Goal: Check status: Check status

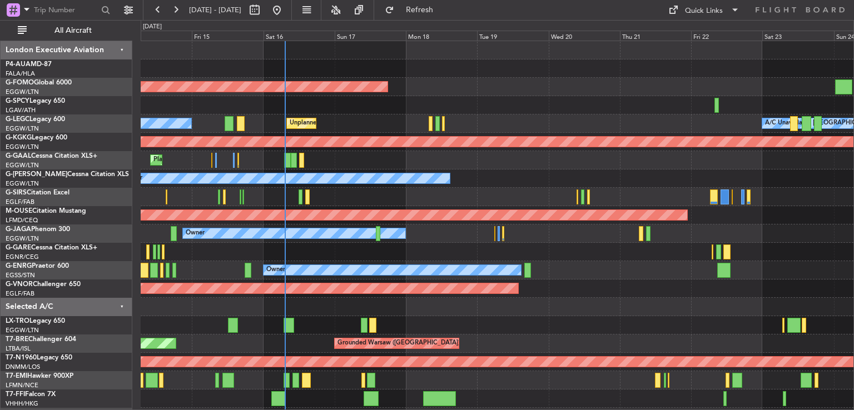
scroll to position [42, 0]
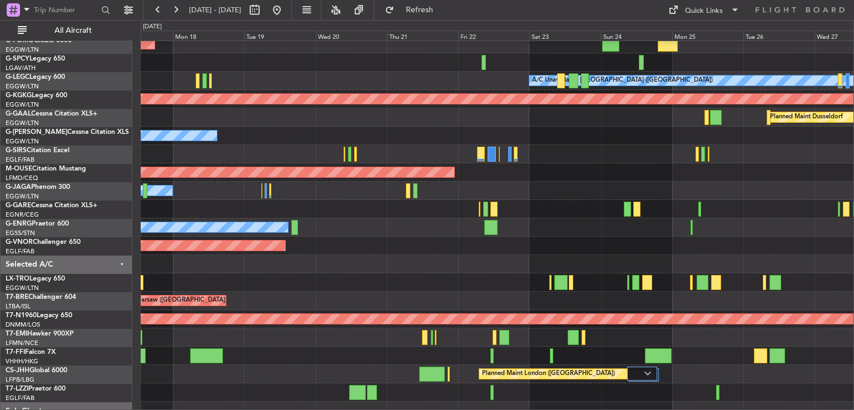
click at [303, 238] on div "Planned Maint London ([GEOGRAPHIC_DATA])" at bounding box center [497, 246] width 712 height 18
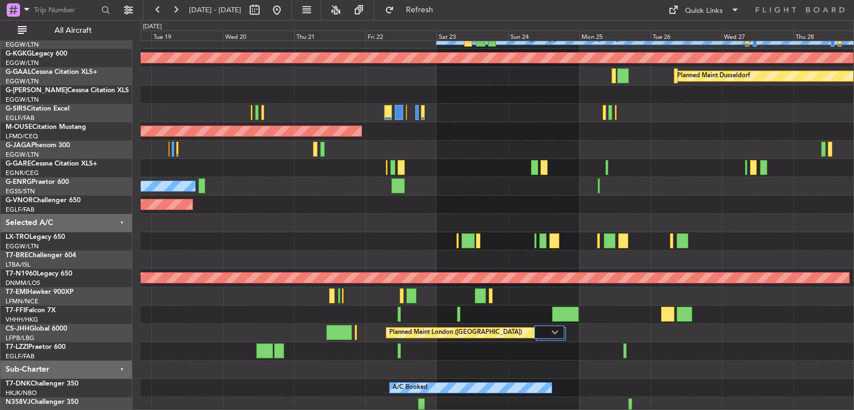
click at [520, 288] on div at bounding box center [497, 296] width 712 height 18
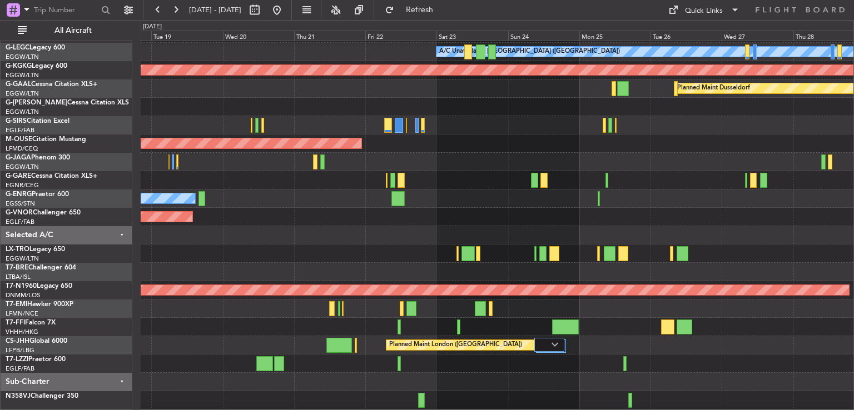
scroll to position [71, 0]
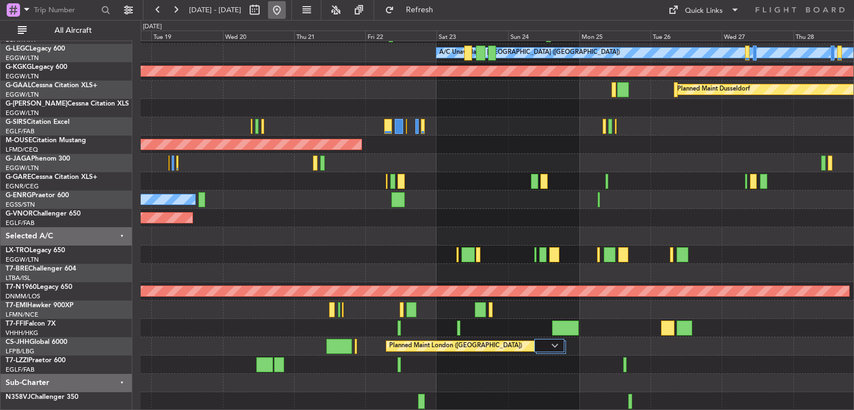
click at [286, 9] on button at bounding box center [277, 10] width 18 height 18
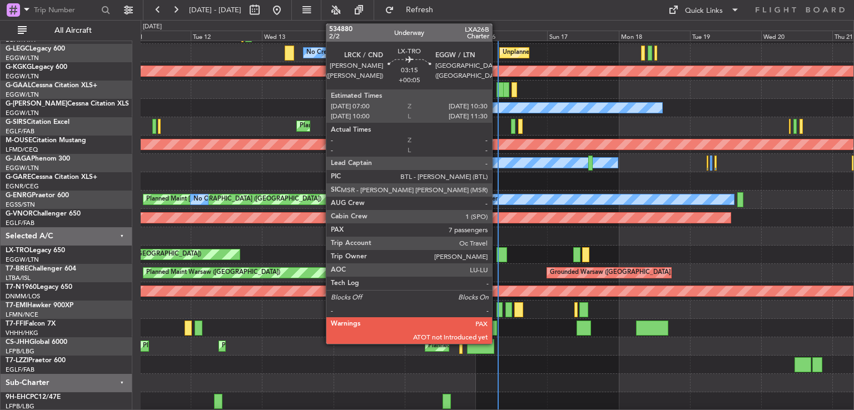
click at [497, 254] on div at bounding box center [501, 254] width 11 height 15
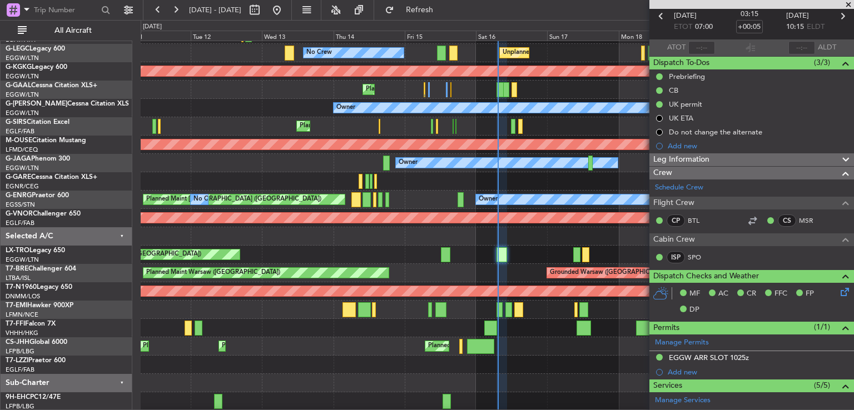
scroll to position [0, 0]
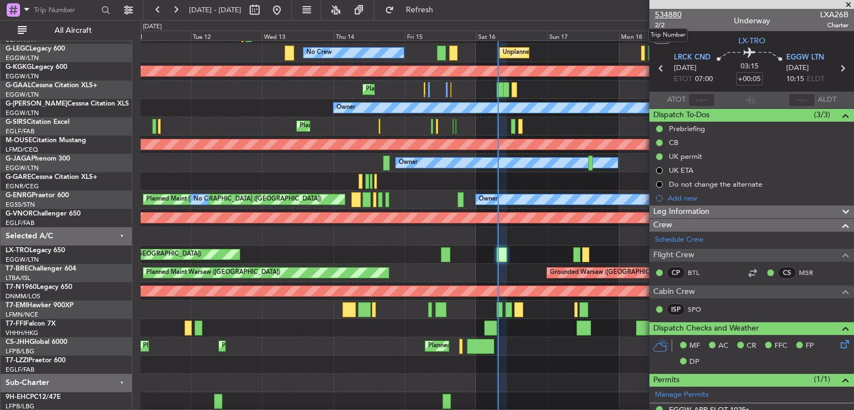
click at [671, 9] on span "534880" at bounding box center [668, 15] width 27 height 12
click at [847, 5] on span at bounding box center [847, 5] width 11 height 10
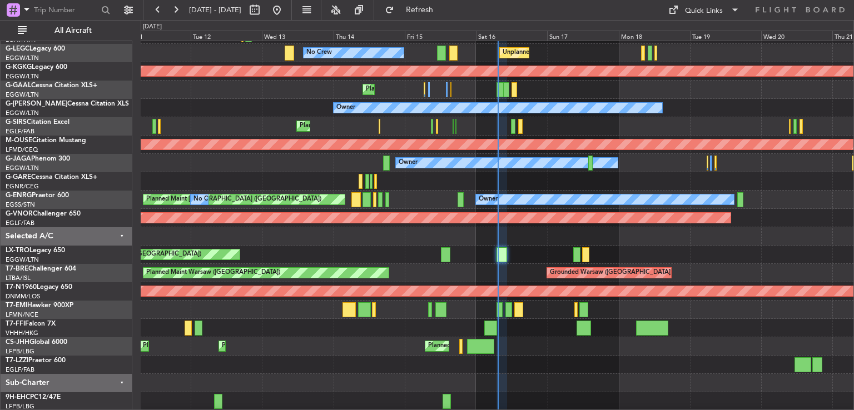
type input "0"
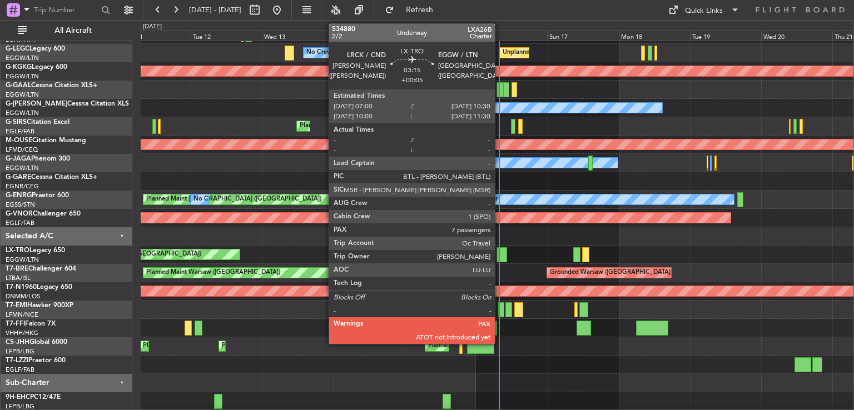
click at [500, 257] on div at bounding box center [501, 254] width 11 height 15
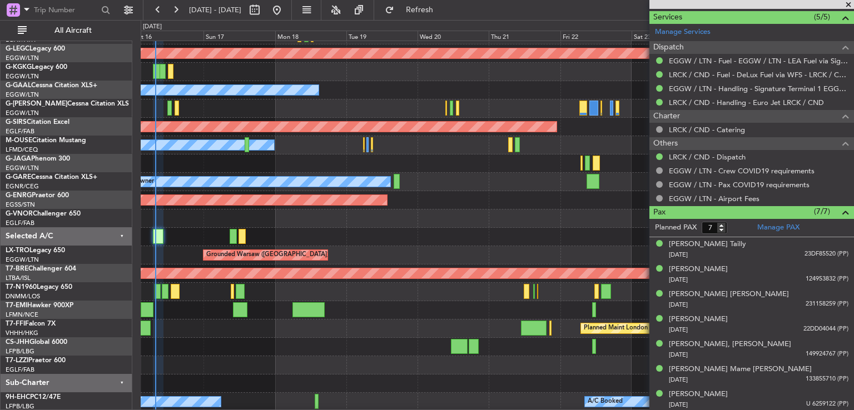
scroll to position [88, 0]
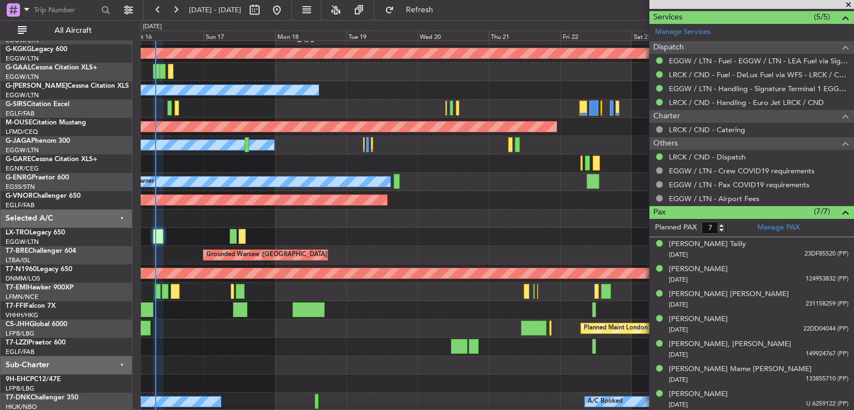
click at [260, 311] on div at bounding box center [497, 310] width 712 height 18
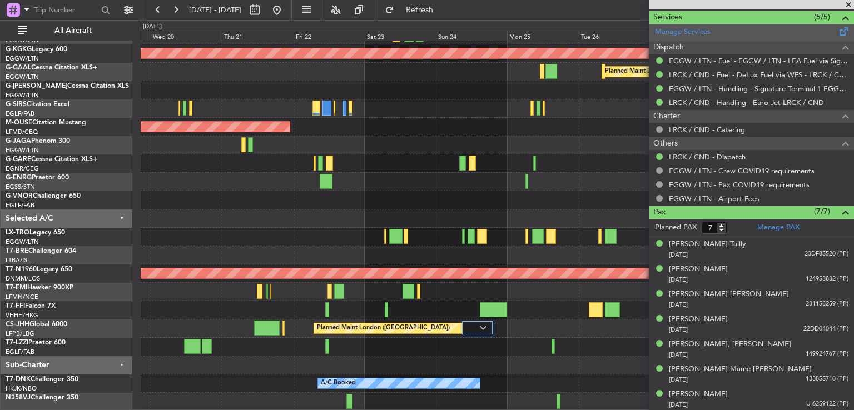
scroll to position [71, 0]
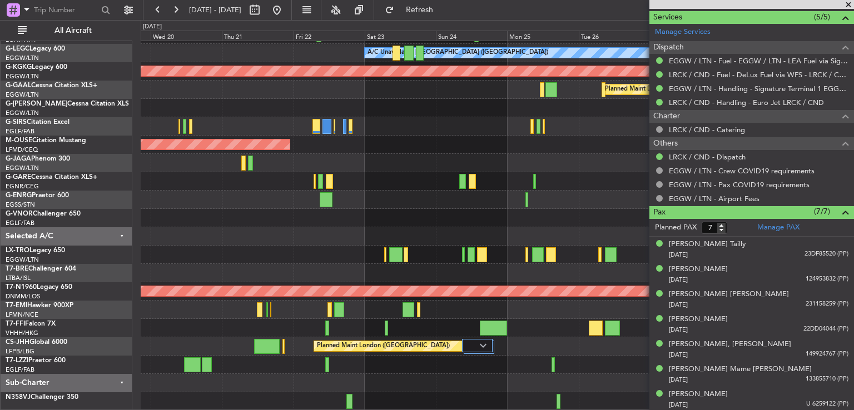
click at [845, 5] on span at bounding box center [847, 5] width 11 height 10
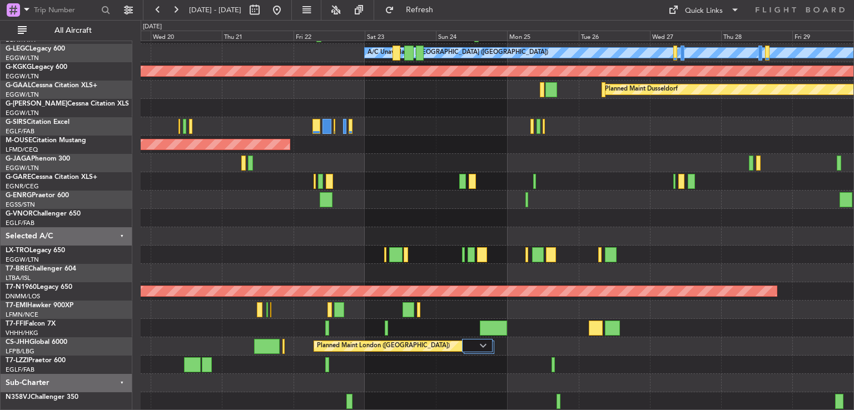
type input "0"
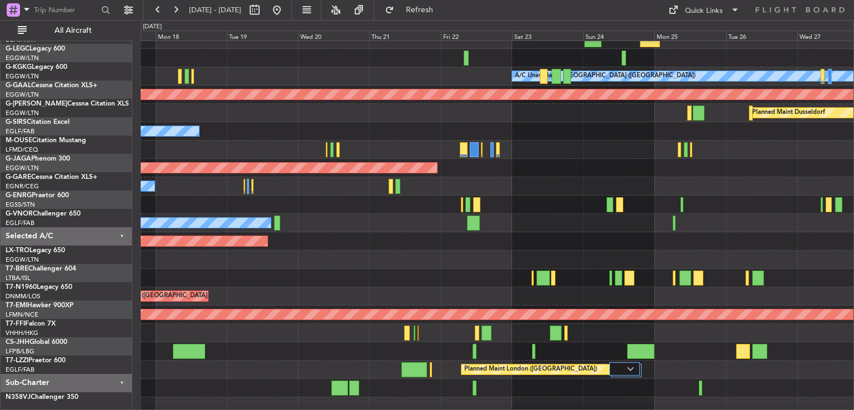
scroll to position [47, 0]
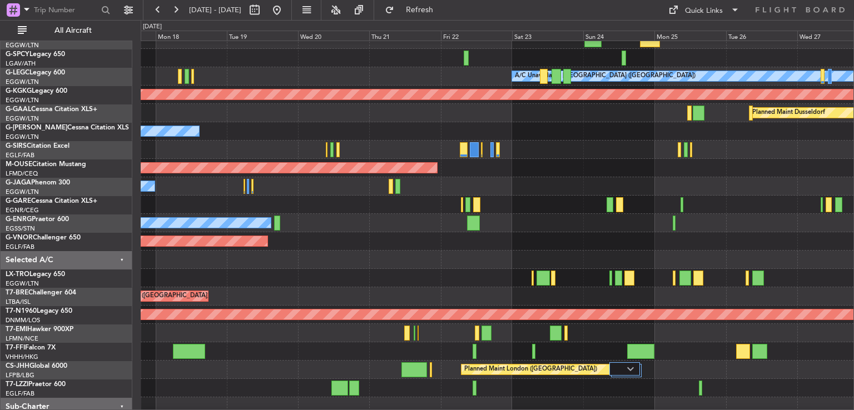
click at [389, 294] on div "Grounded Warsaw ([GEOGRAPHIC_DATA])" at bounding box center [497, 296] width 712 height 18
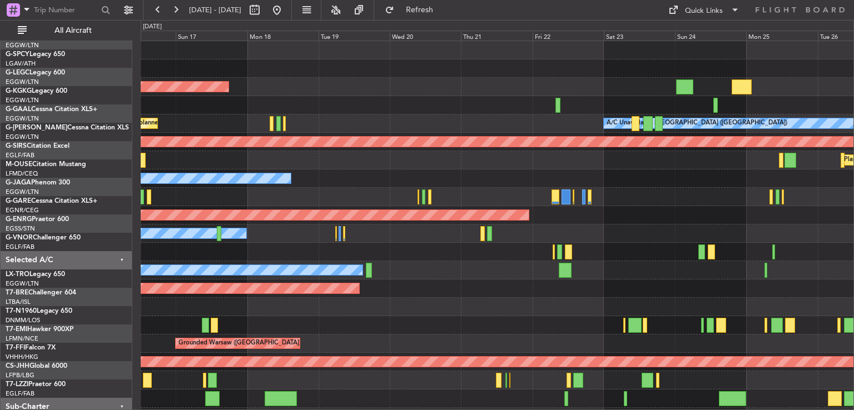
scroll to position [0, 0]
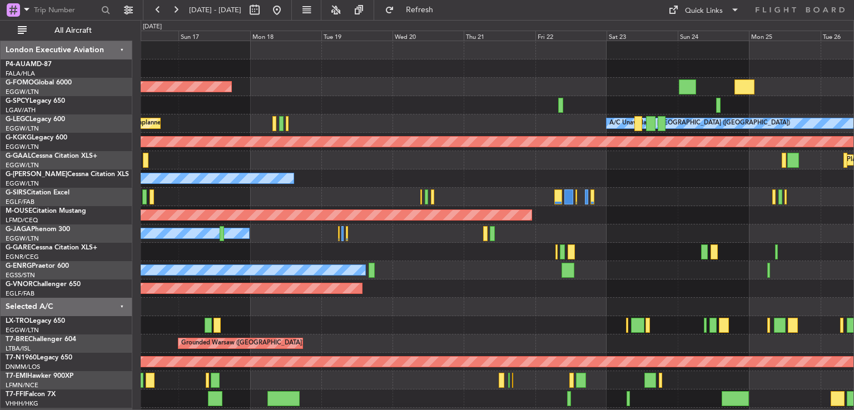
click at [453, 343] on div "Planned Maint Windsor Locks ([PERSON_NAME] Intl) A/C Unavailable [GEOGRAPHIC_DA…" at bounding box center [497, 270] width 712 height 458
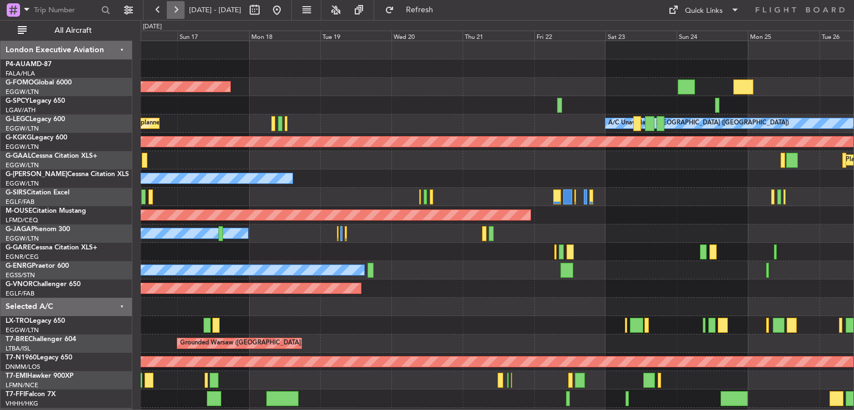
click at [177, 14] on button at bounding box center [176, 10] width 18 height 18
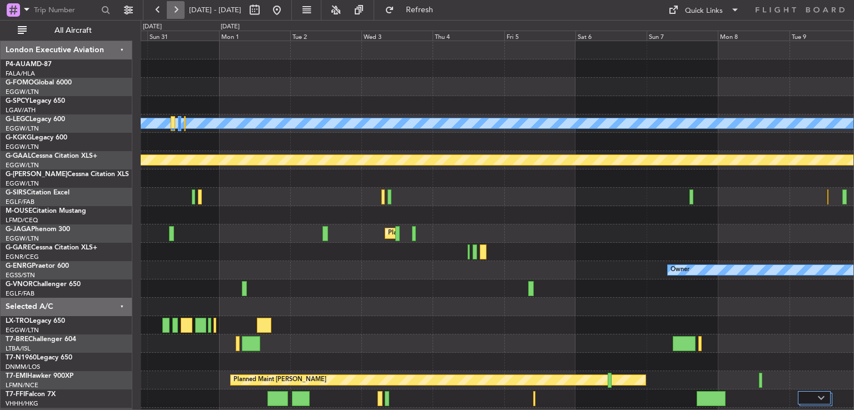
click at [171, 13] on button at bounding box center [176, 10] width 18 height 18
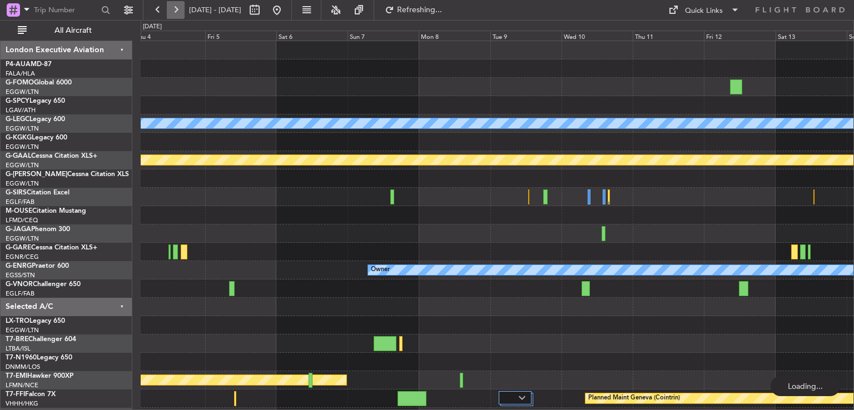
click at [171, 13] on button at bounding box center [176, 10] width 18 height 18
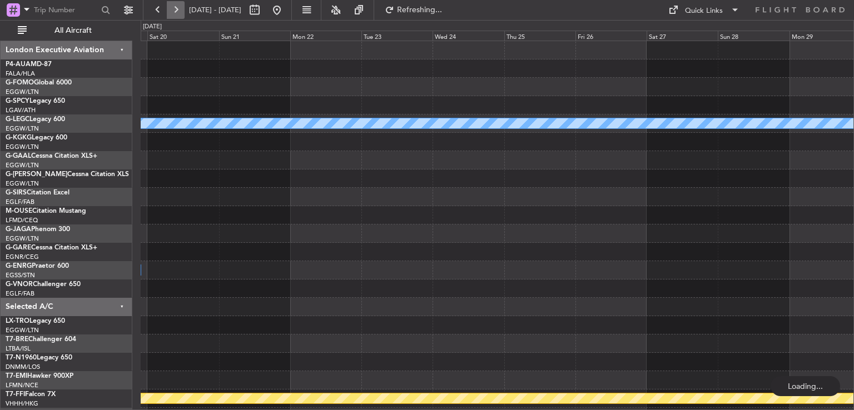
click at [171, 13] on button at bounding box center [176, 10] width 18 height 18
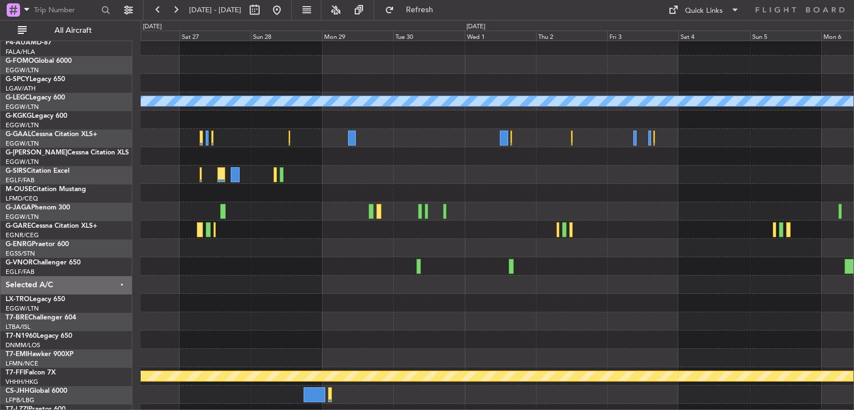
scroll to position [22, 0]
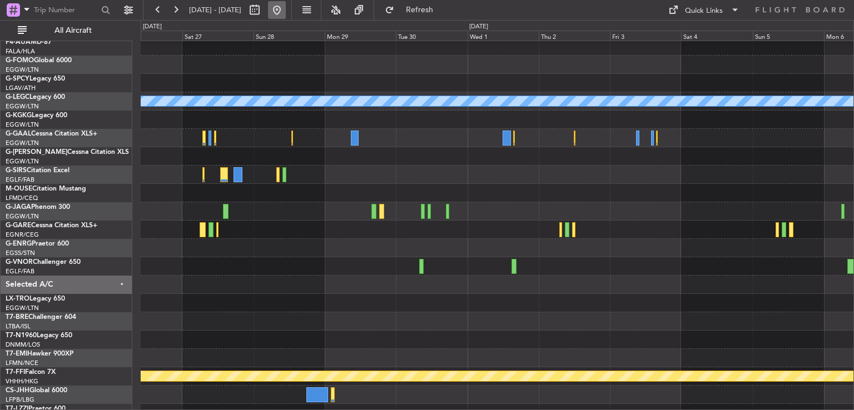
click at [286, 17] on button at bounding box center [277, 10] width 18 height 18
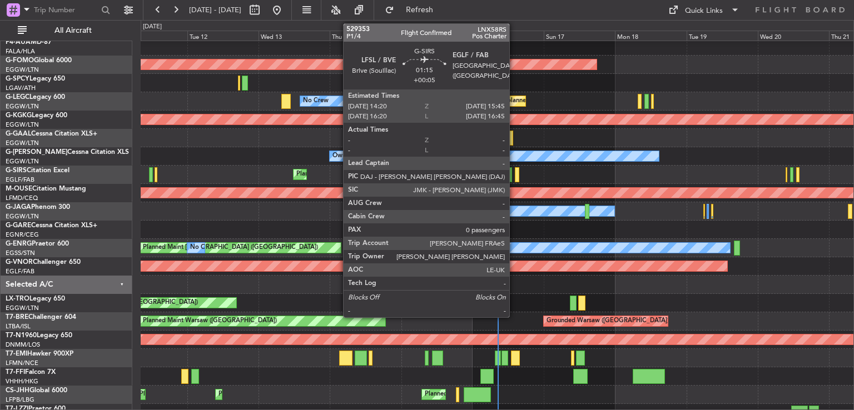
click at [515, 177] on div at bounding box center [517, 174] width 4 height 15
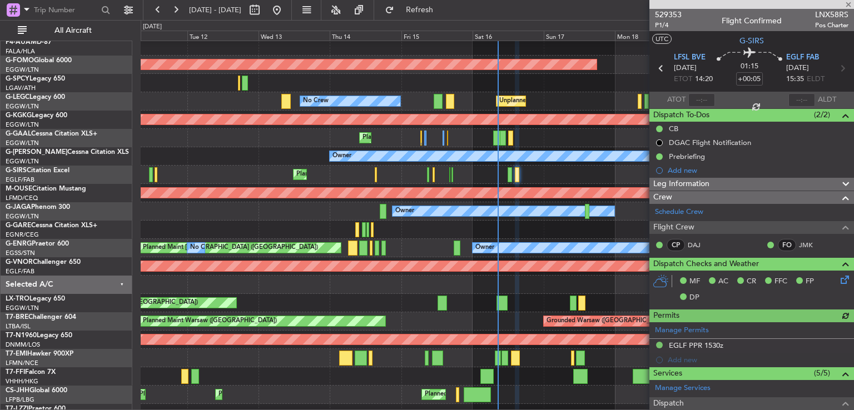
drag, startPoint x: 847, startPoint y: 166, endPoint x: 845, endPoint y: 232, distance: 65.6
click at [845, 232] on div "529353 P1/4 Flight Confirmed LNX58RS Pos Charter UTC G-SIRS LFSL BVE [DATE] ETO…" at bounding box center [751, 294] width 205 height 571
click at [686, 212] on link "Schedule Crew" at bounding box center [679, 212] width 48 height 11
click at [847, 5] on span at bounding box center [847, 5] width 11 height 10
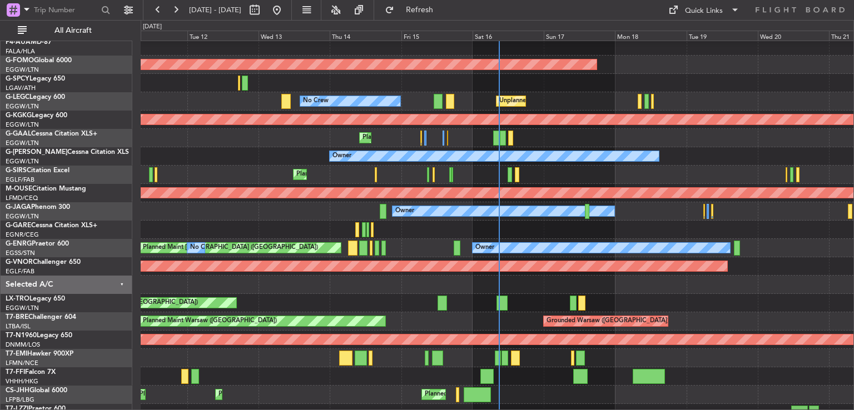
click at [331, 166] on div "Planned Maint [GEOGRAPHIC_DATA] ([GEOGRAPHIC_DATA])" at bounding box center [497, 175] width 712 height 18
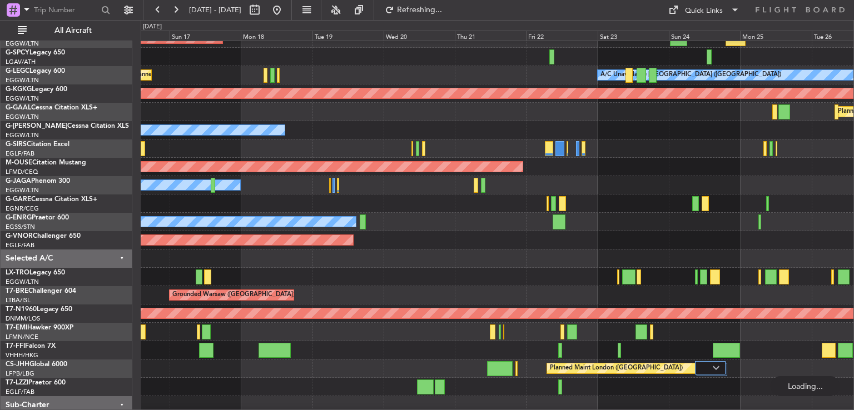
scroll to position [55, 0]
